Goal: Task Accomplishment & Management: Manage account settings

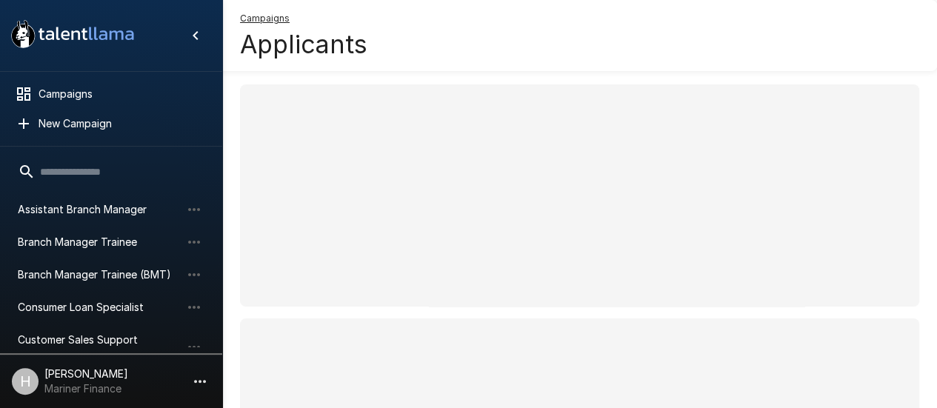
scroll to position [134, 0]
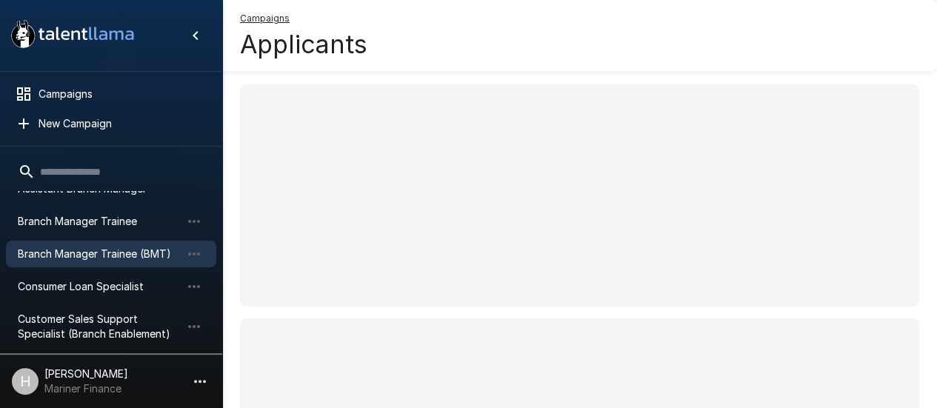
click at [133, 253] on span "Branch Manager Trainee (BMT)" at bounding box center [99, 254] width 163 height 15
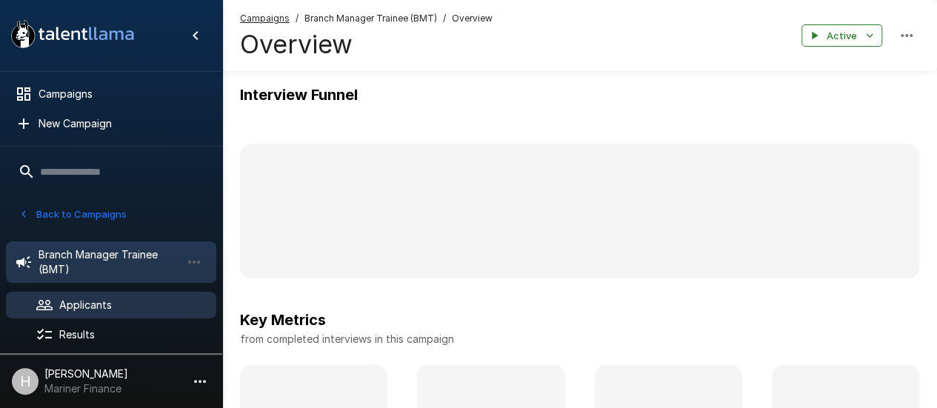
click at [116, 301] on span "Applicants" at bounding box center [131, 305] width 145 height 15
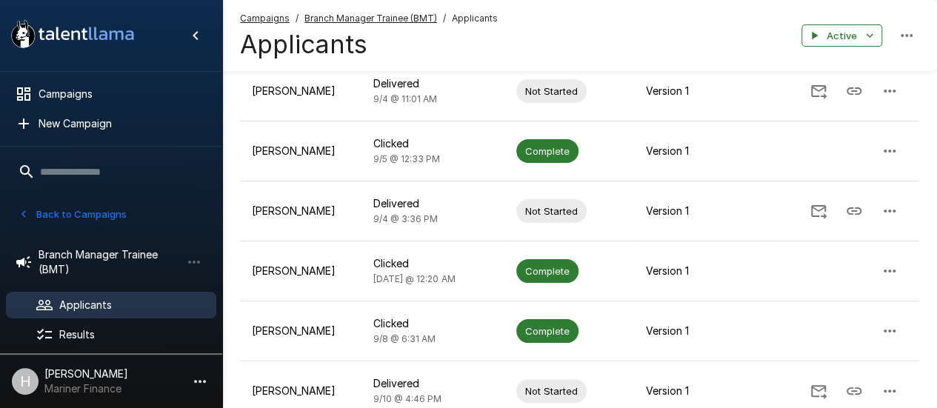
scroll to position [174, 0]
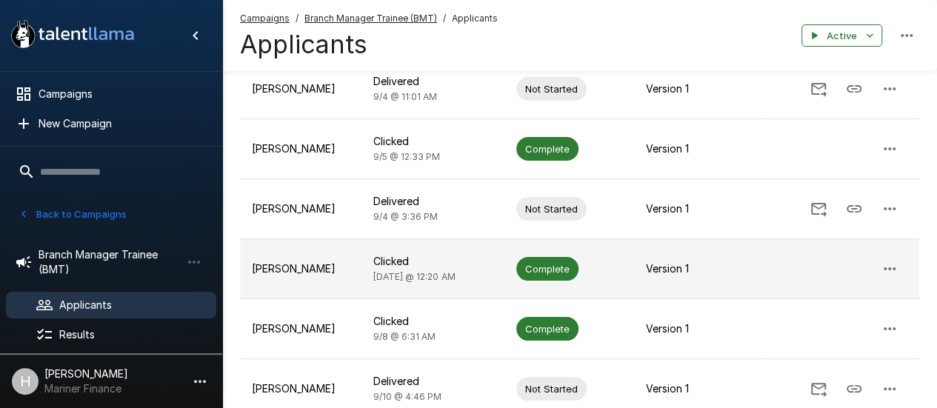
click at [295, 258] on td "[PERSON_NAME]" at bounding box center [300, 269] width 121 height 60
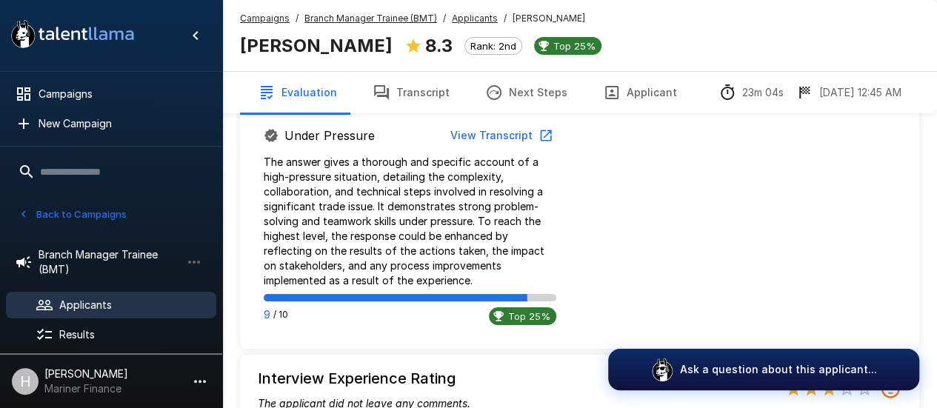
scroll to position [1223, 0]
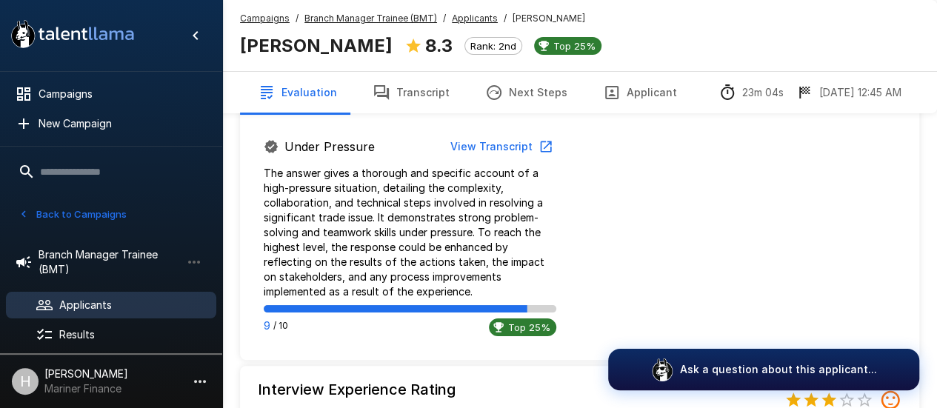
drag, startPoint x: 934, startPoint y: 297, endPoint x: 935, endPoint y: 232, distance: 65.2
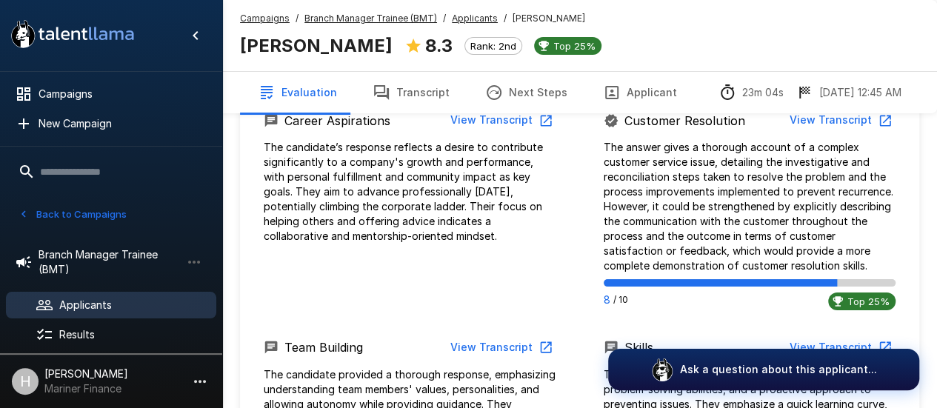
scroll to position [806, 0]
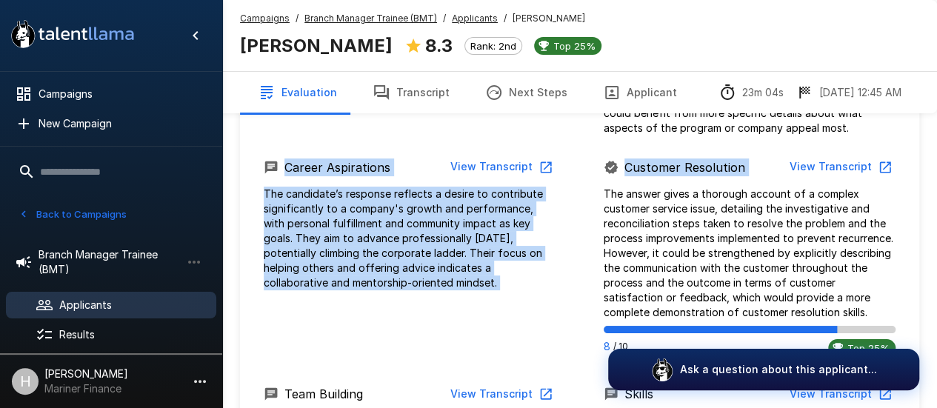
drag, startPoint x: 921, startPoint y: 165, endPoint x: 927, endPoint y: 147, distance: 19.4
click at [927, 147] on div "Overall 8.3 " The candidate presented thoughtful responses throughout the inter…" at bounding box center [579, 215] width 715 height 2042
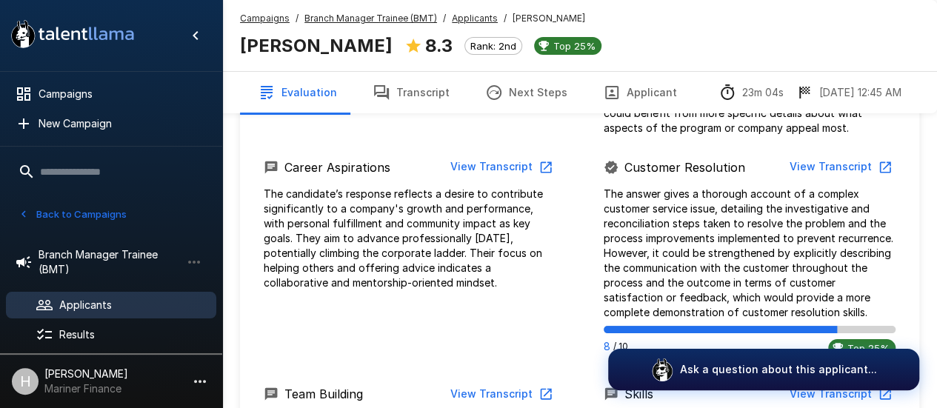
click at [933, 130] on div "Overall 8.3 " The candidate presented thoughtful responses throughout the inter…" at bounding box center [579, 215] width 715 height 2042
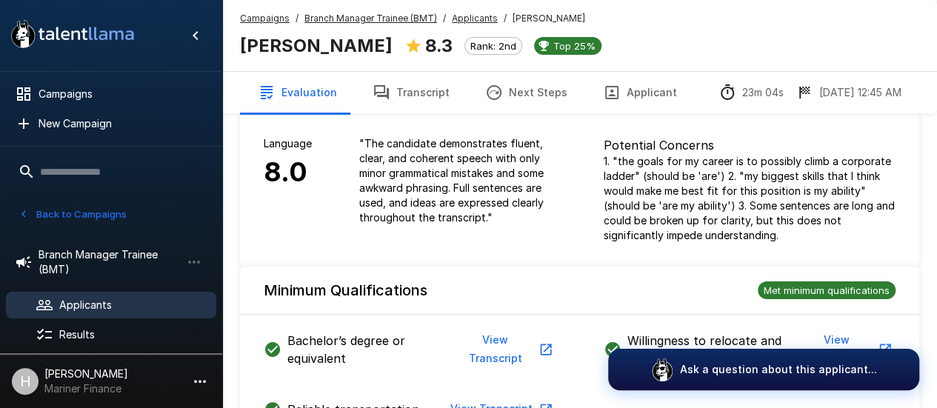
scroll to position [291, 0]
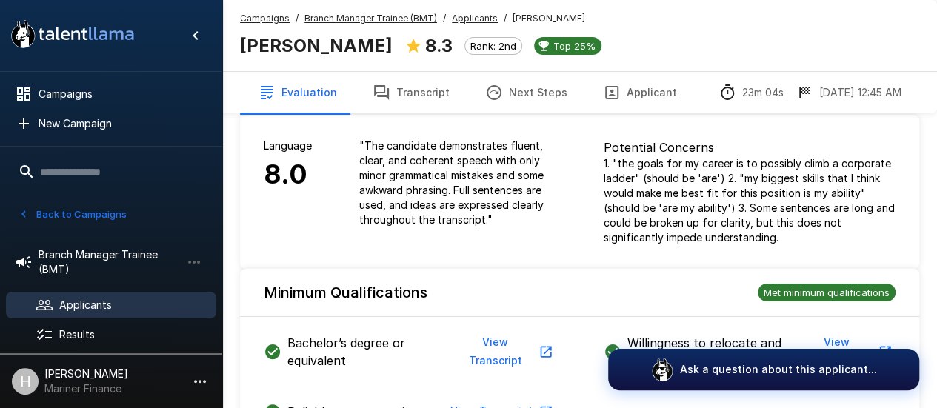
click at [395, 98] on button "Transcript" at bounding box center [411, 92] width 113 height 41
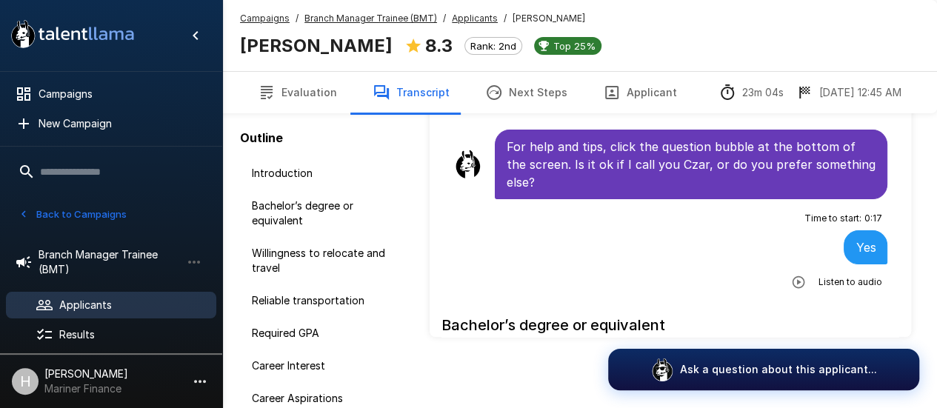
scroll to position [113, 0]
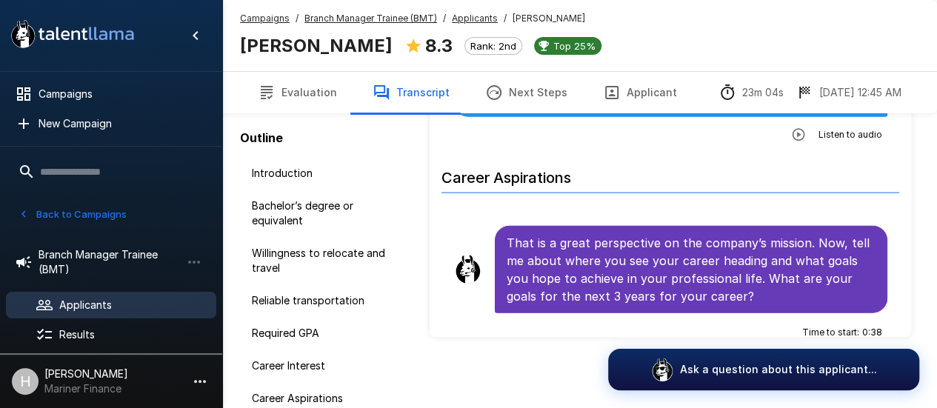
scroll to position [1736, 0]
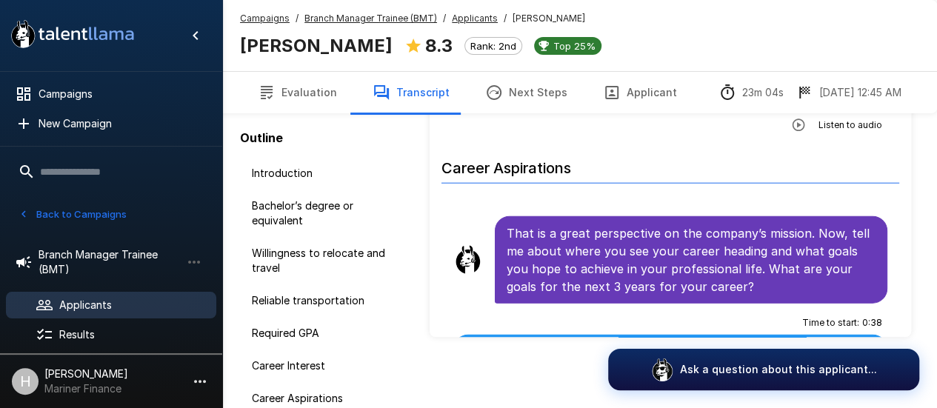
drag, startPoint x: 898, startPoint y: 156, endPoint x: 901, endPoint y: 165, distance: 9.4
click at [901, 165] on div "Introduction For help and tips, click the question bubble at the bottom of the …" at bounding box center [669, 193] width 481 height 289
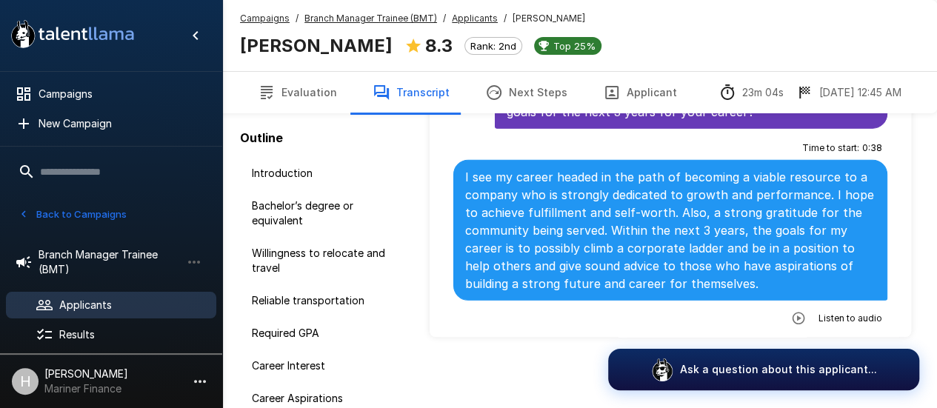
scroll to position [1912, 0]
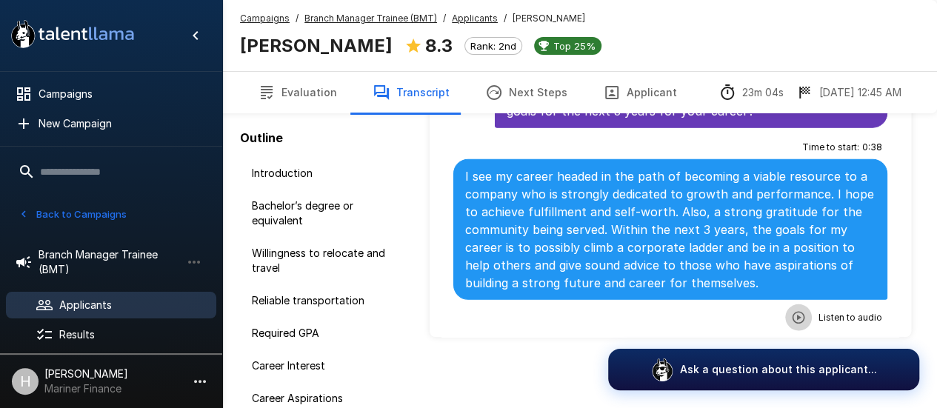
click at [791, 310] on icon "button" at bounding box center [798, 317] width 15 height 15
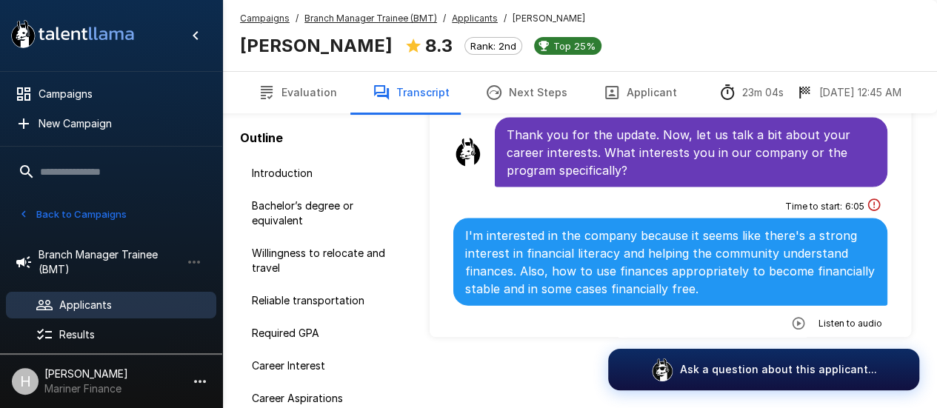
scroll to position [1539, 0]
click at [791, 315] on icon "button" at bounding box center [798, 322] width 15 height 15
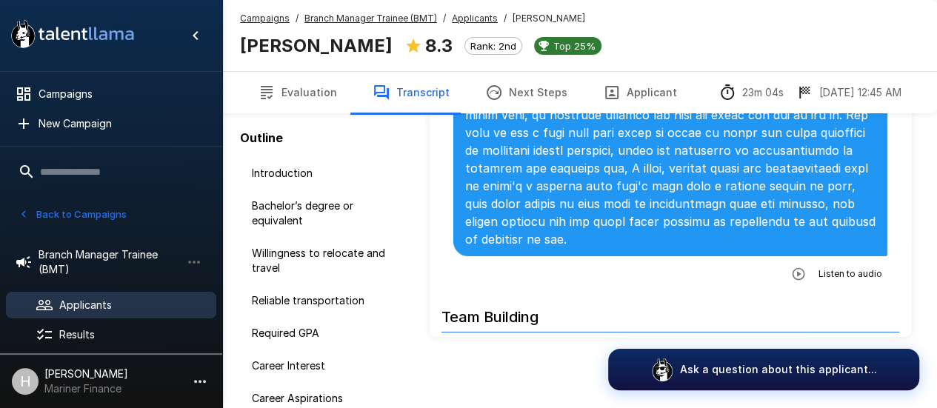
scroll to position [2631, 0]
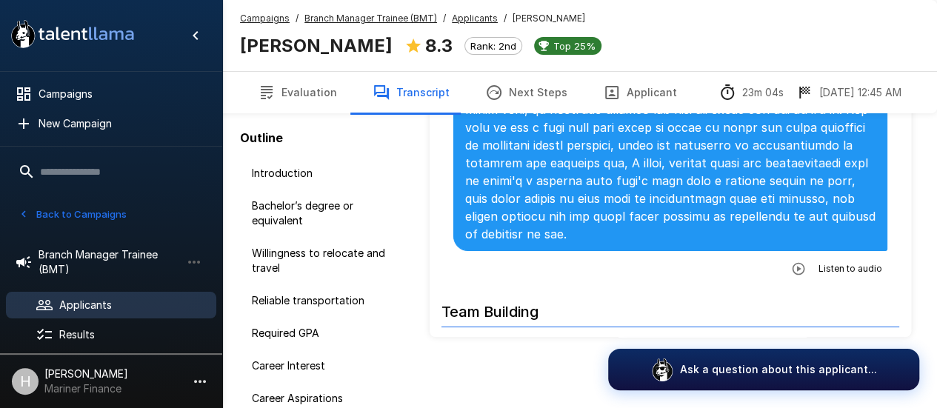
click at [793, 264] on button "button" at bounding box center [798, 268] width 27 height 27
click at [757, 261] on div at bounding box center [804, 270] width 95 height 19
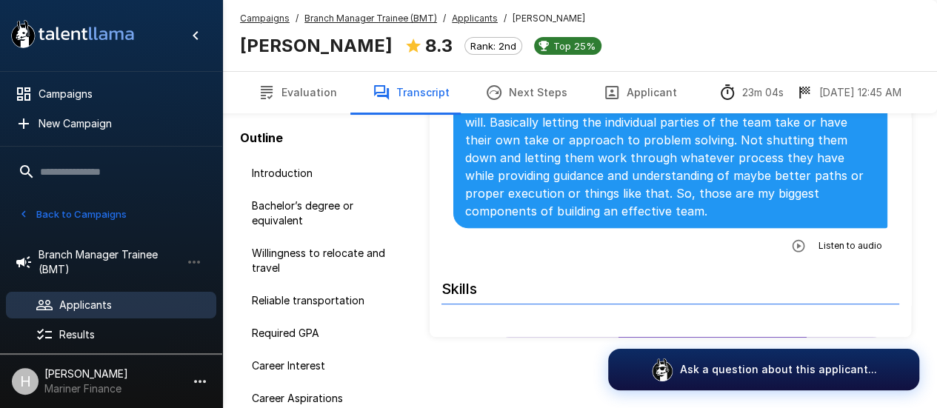
scroll to position [3123, 0]
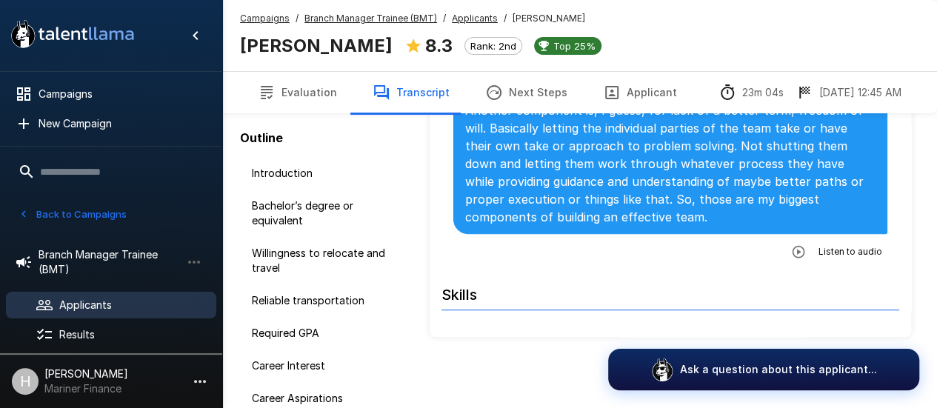
click at [792, 245] on icon "button" at bounding box center [798, 251] width 13 height 13
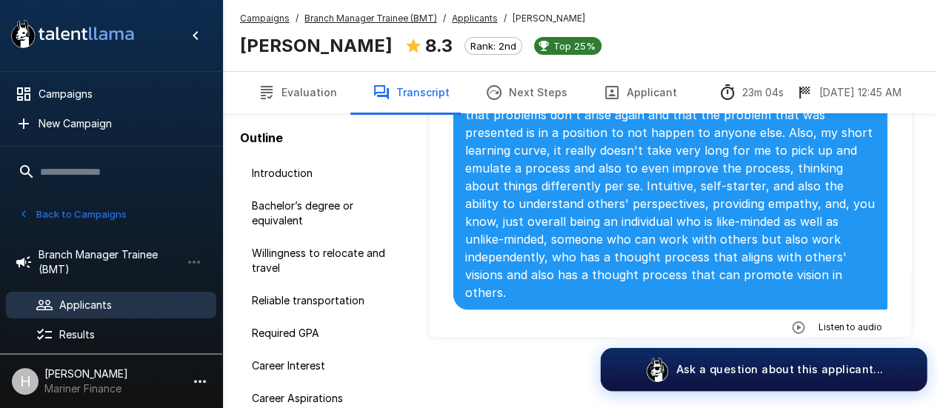
scroll to position [3543, 0]
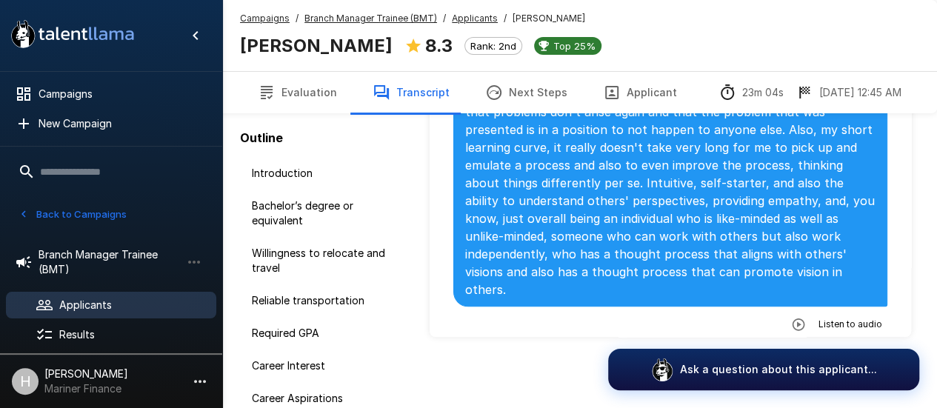
click at [791, 317] on icon "button" at bounding box center [798, 324] width 15 height 15
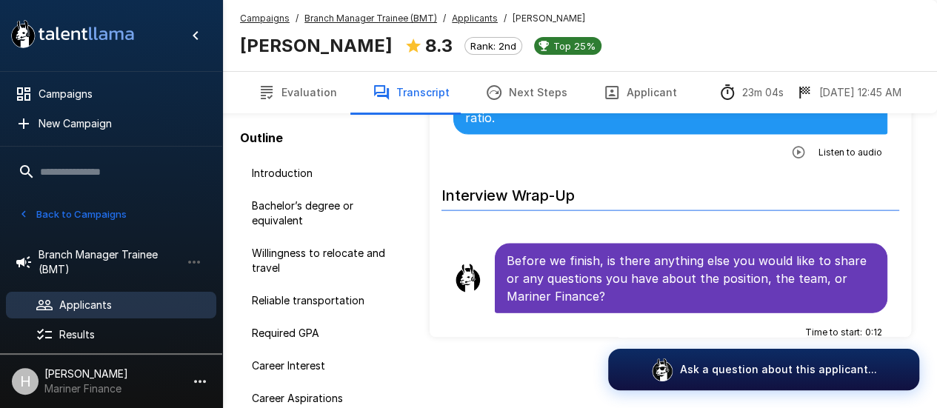
scroll to position [4334, 0]
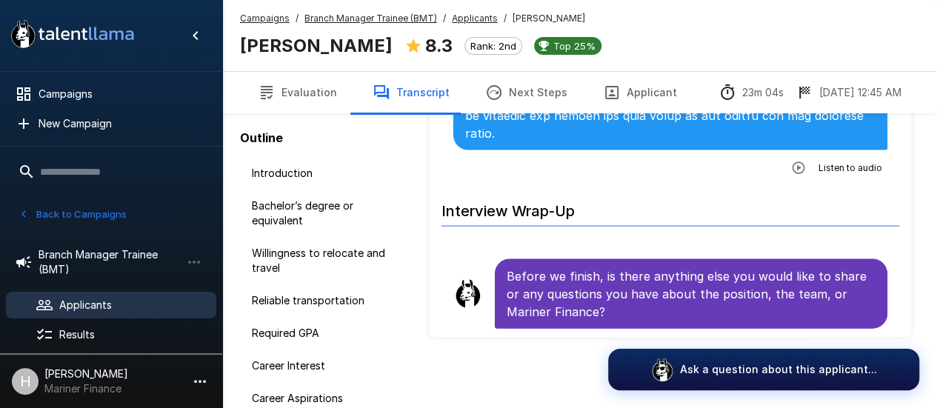
click at [790, 154] on button "button" at bounding box center [798, 167] width 27 height 27
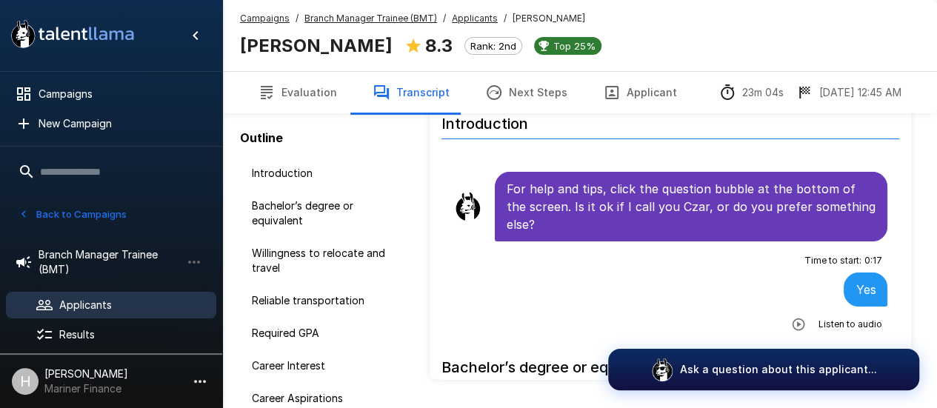
scroll to position [0, 0]
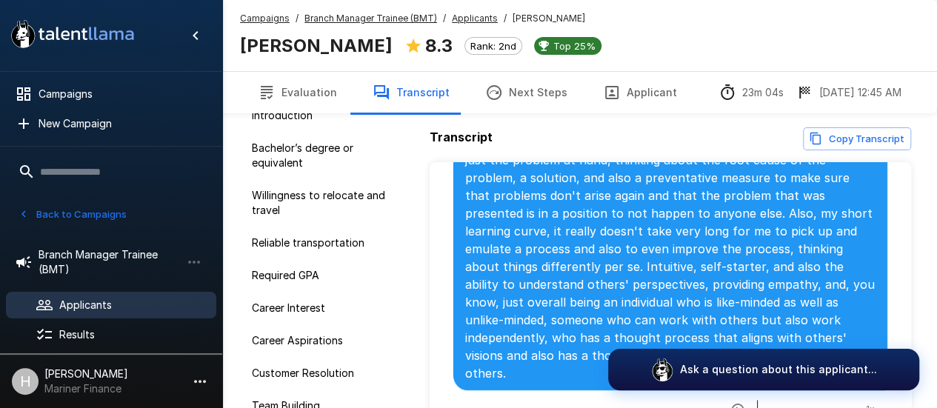
scroll to position [3583, 0]
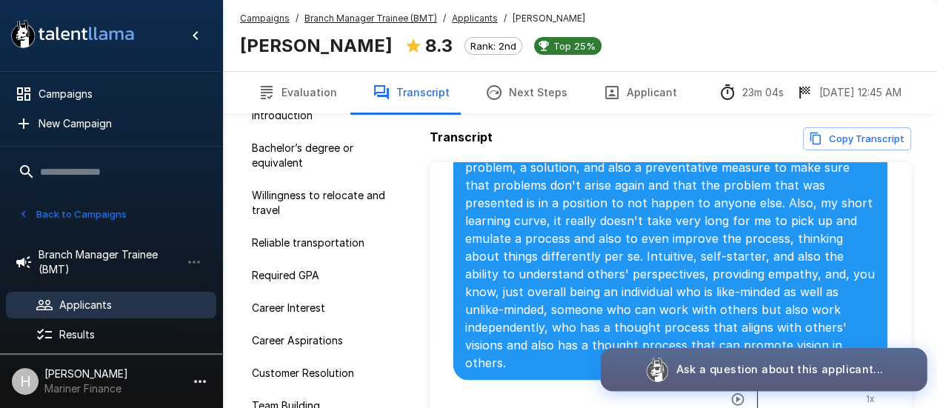
click at [897, 356] on button "Ask a question about this applicant..." at bounding box center [764, 370] width 327 height 44
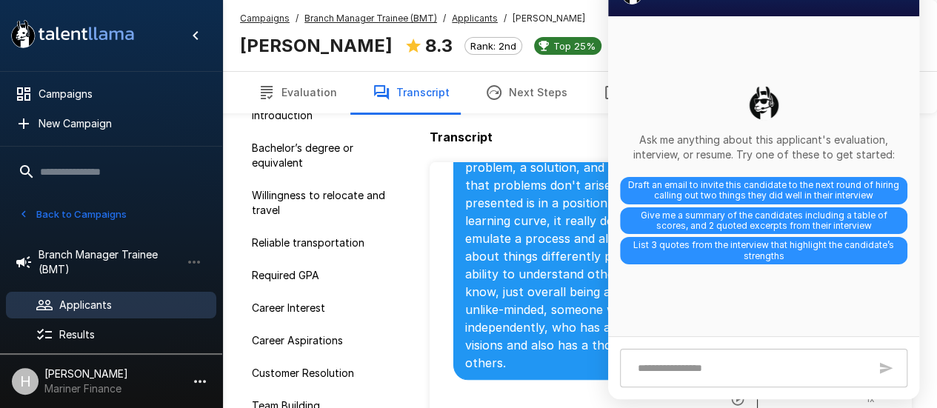
click at [427, 253] on div "Transcript Copy Transcript Introduction For help and tips, click the question b…" at bounding box center [578, 288] width 676 height 323
click at [479, 367] on div "Time to start : 0 : 17 My biggest skills that I think would make me best fit fo…" at bounding box center [670, 241] width 434 height 336
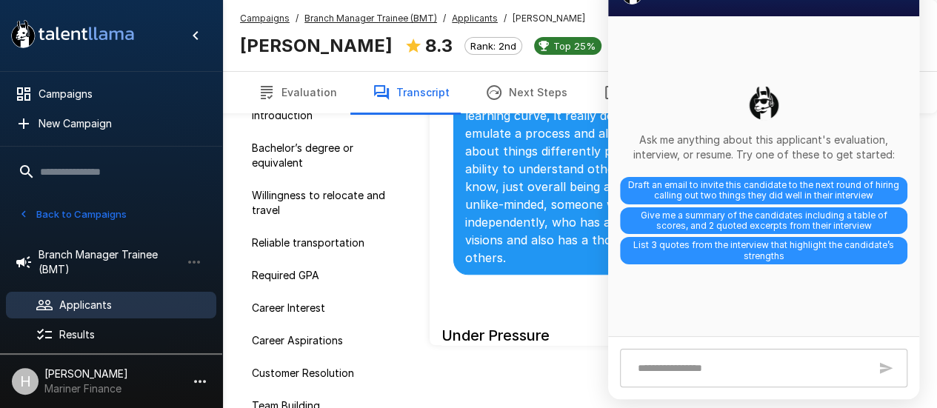
scroll to position [113, 0]
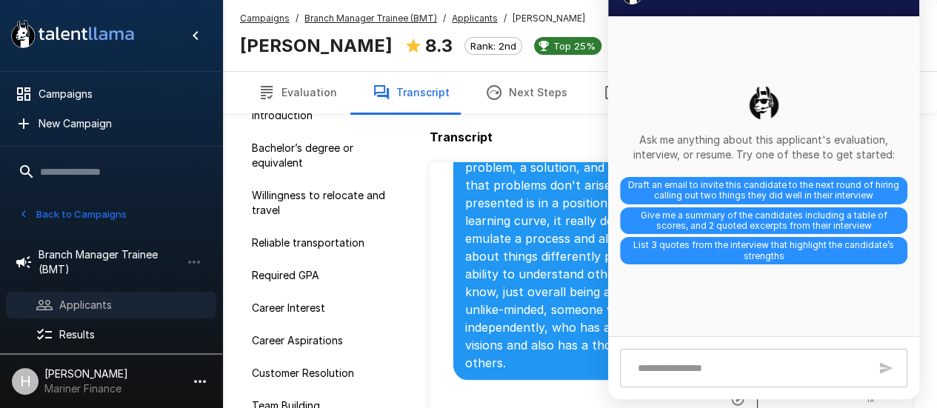
click at [98, 307] on span "Applicants" at bounding box center [131, 305] width 145 height 15
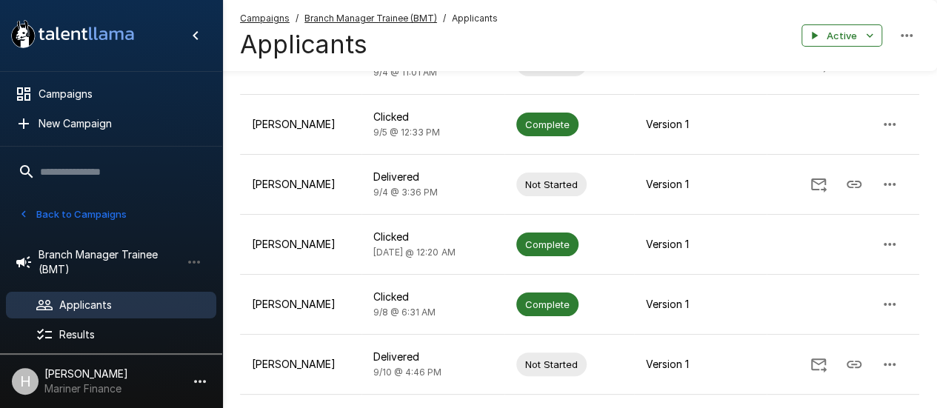
scroll to position [219, 0]
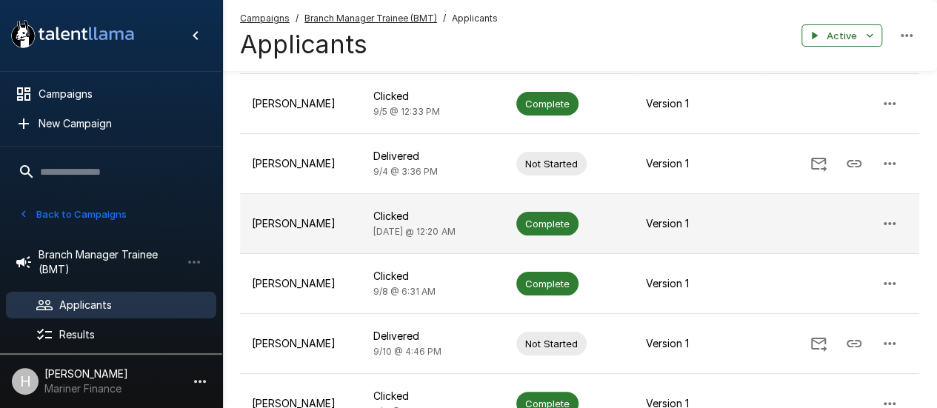
click at [335, 220] on p "[PERSON_NAME]" at bounding box center [301, 223] width 98 height 15
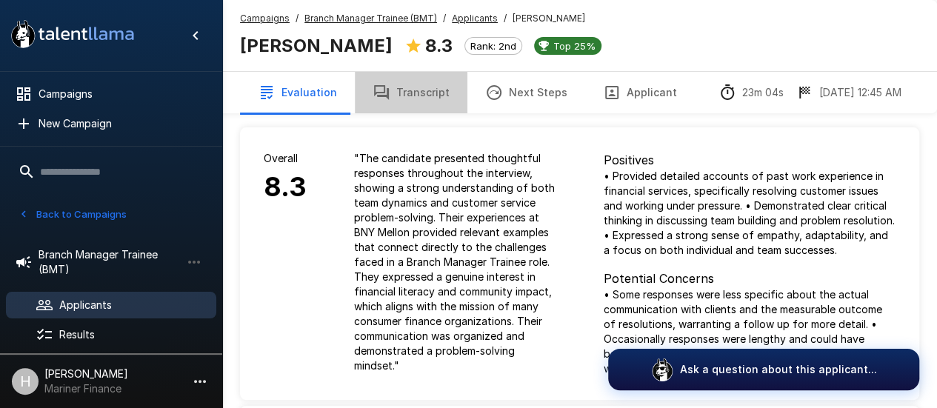
click at [425, 93] on button "Transcript" at bounding box center [411, 92] width 113 height 41
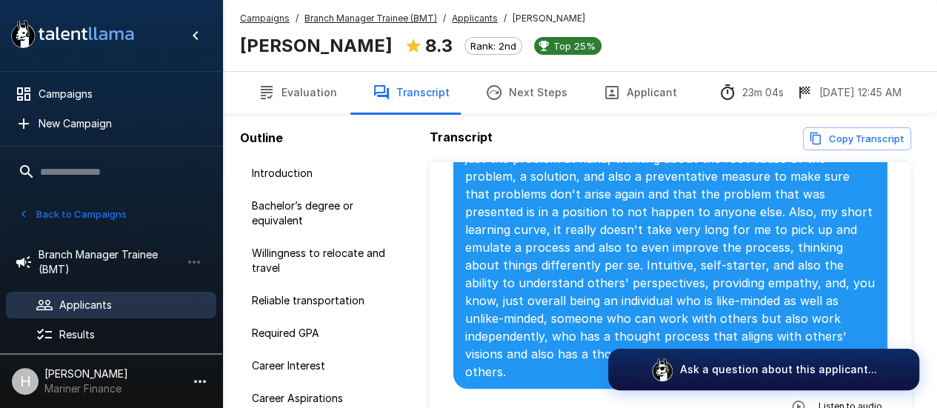
scroll to position [3585, 0]
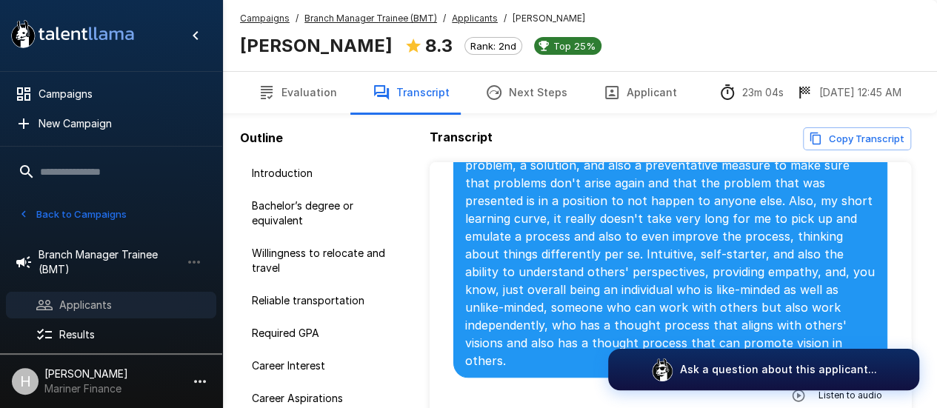
click at [85, 301] on span "Applicants" at bounding box center [131, 305] width 145 height 15
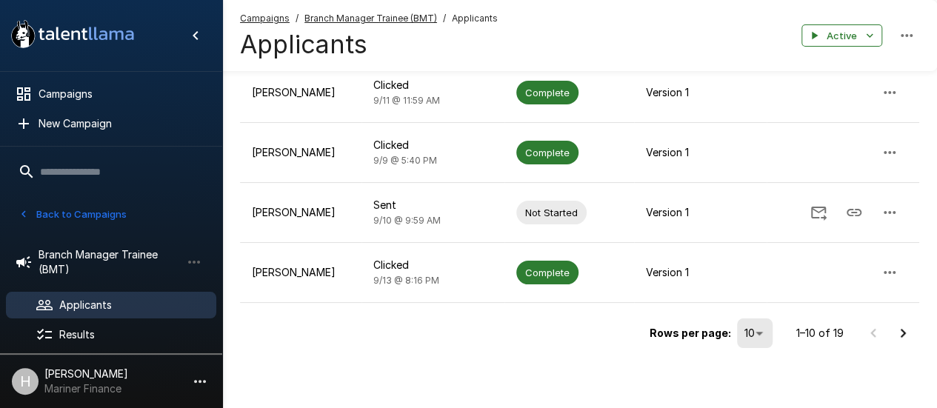
scroll to position [530, 0]
click at [902, 334] on icon "Go to next page" at bounding box center [903, 333] width 18 height 18
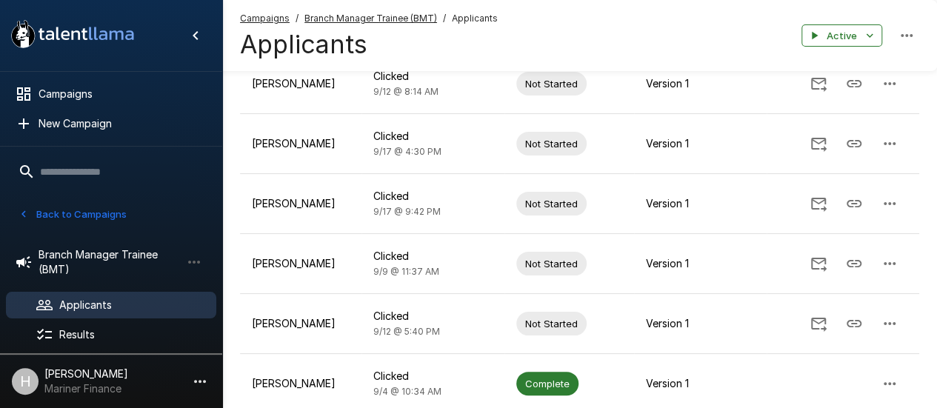
scroll to position [175, 0]
